Goal: Find specific fact: Find specific fact

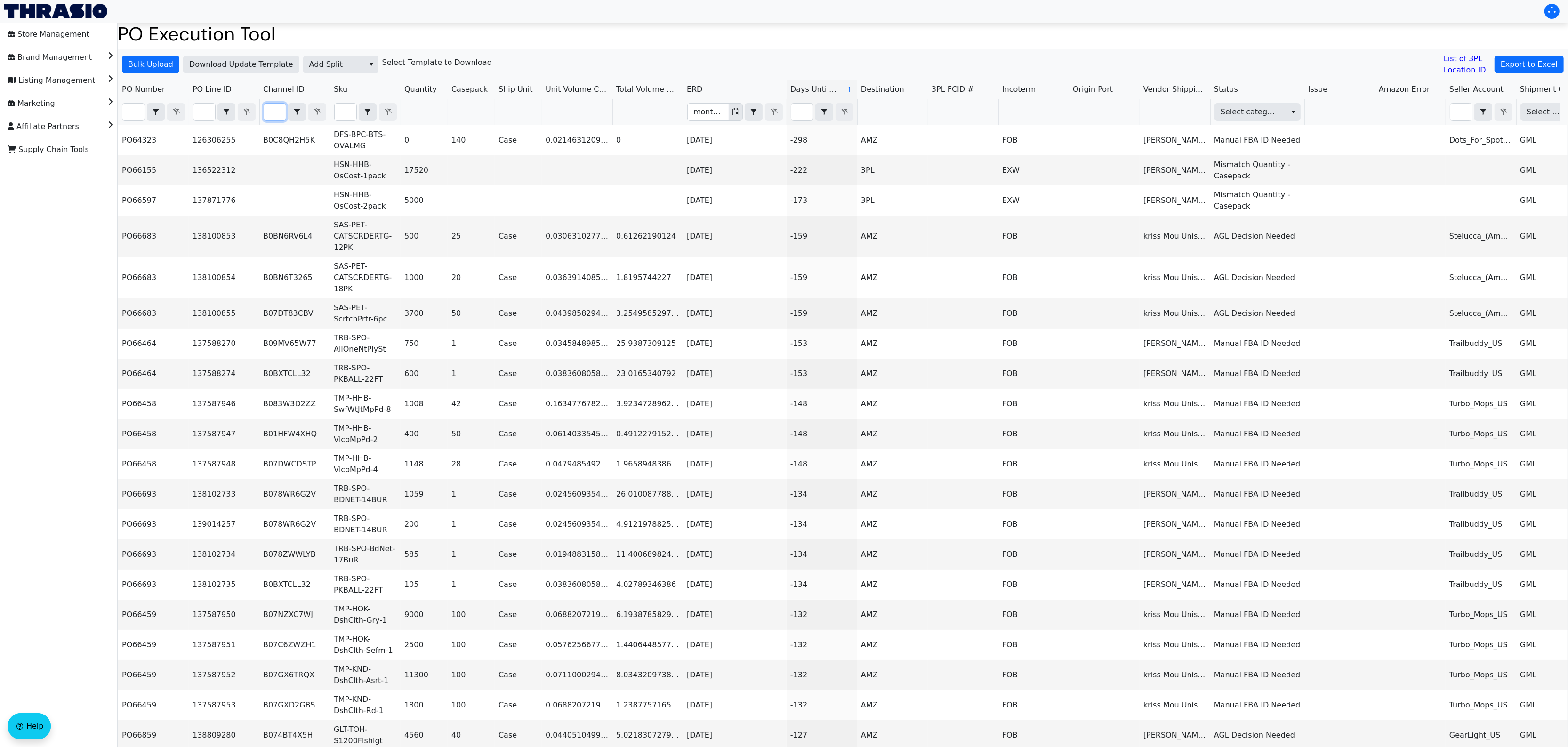
click at [276, 115] on input "Filter" at bounding box center [274, 112] width 21 height 17
click at [276, 112] on input "Filter" at bounding box center [274, 112] width 21 height 17
paste input "B084KK5P7G"
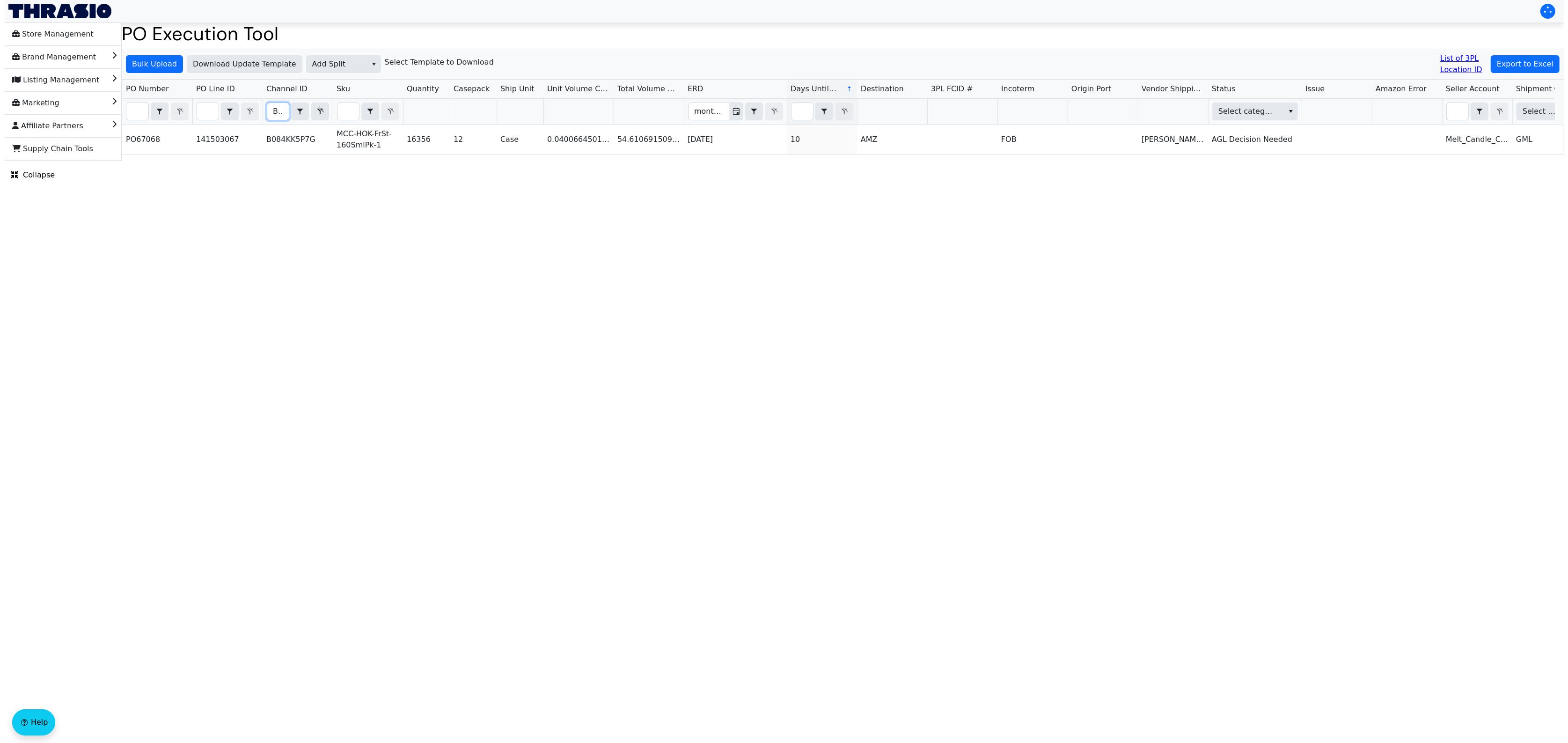
scroll to position [0, 37]
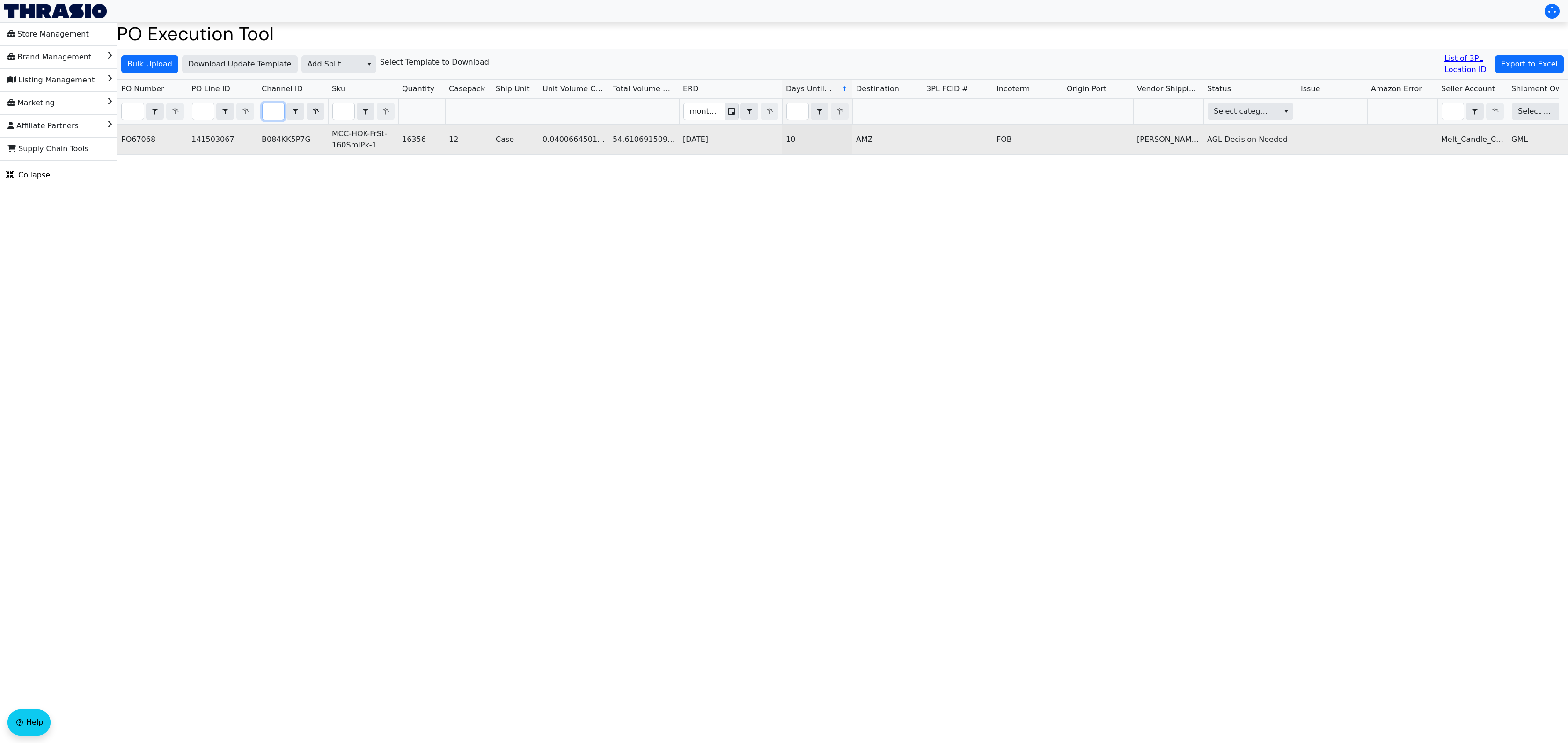
type input "B084KK5P7G"
click at [349, 135] on td "MCC-HOK-FrSt-160SmlPk-1" at bounding box center [363, 139] width 70 height 30
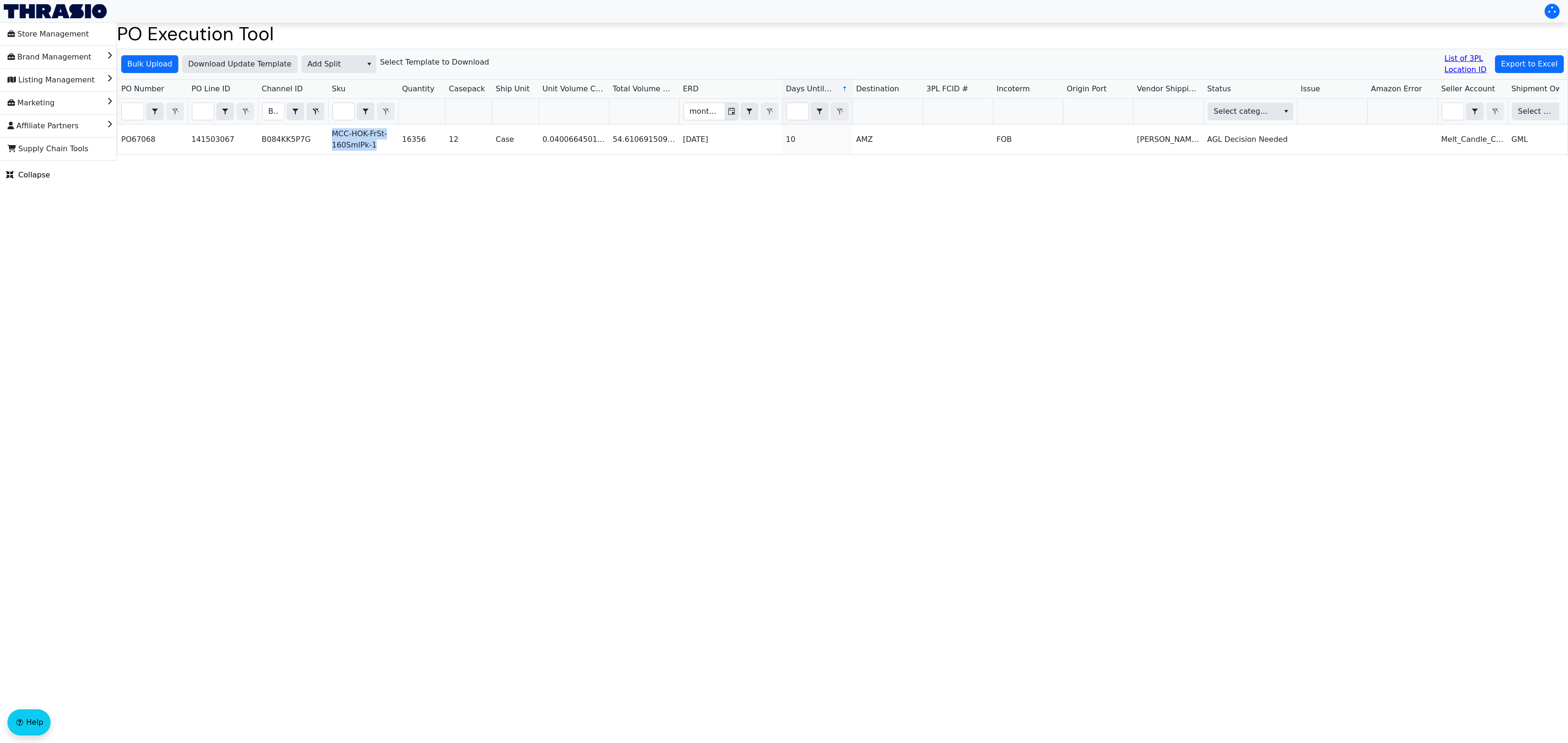
copy td "MCC-HOK-FrSt-160SmlPk-1"
